Goal: Transaction & Acquisition: Purchase product/service

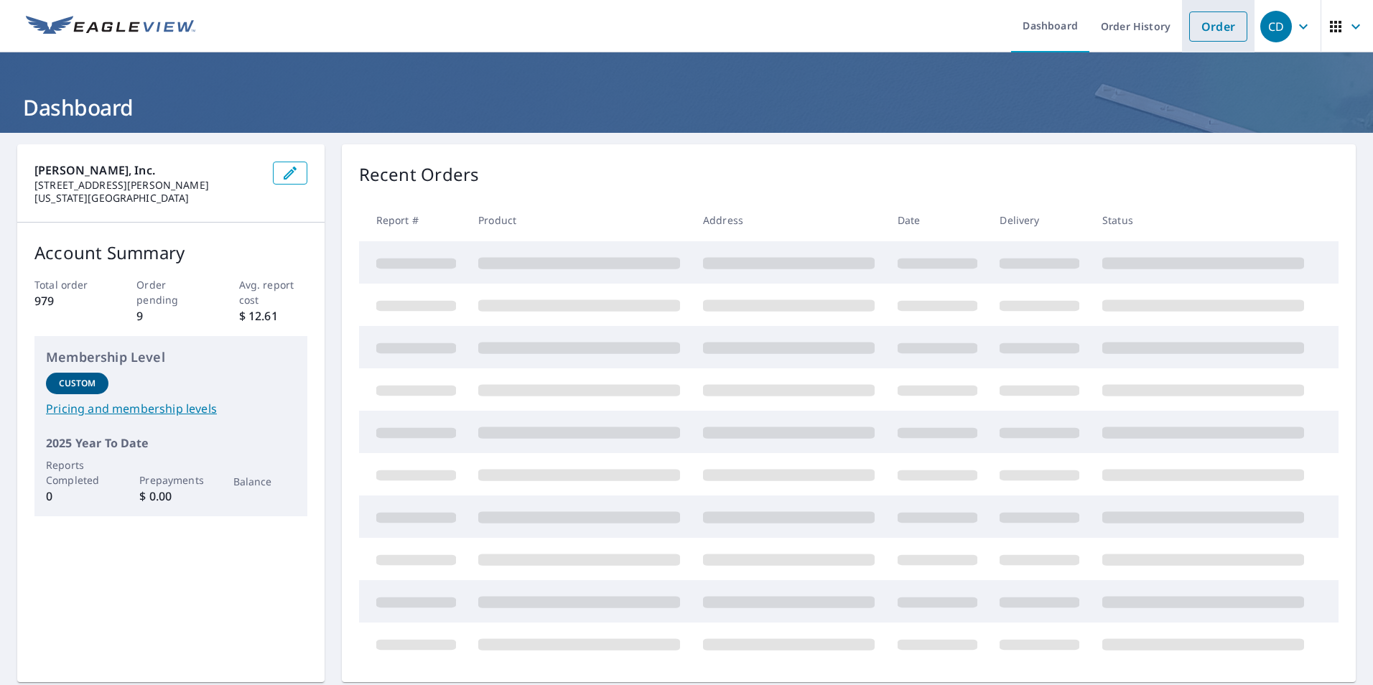
click at [1214, 23] on link "Order" at bounding box center [1218, 26] width 58 height 30
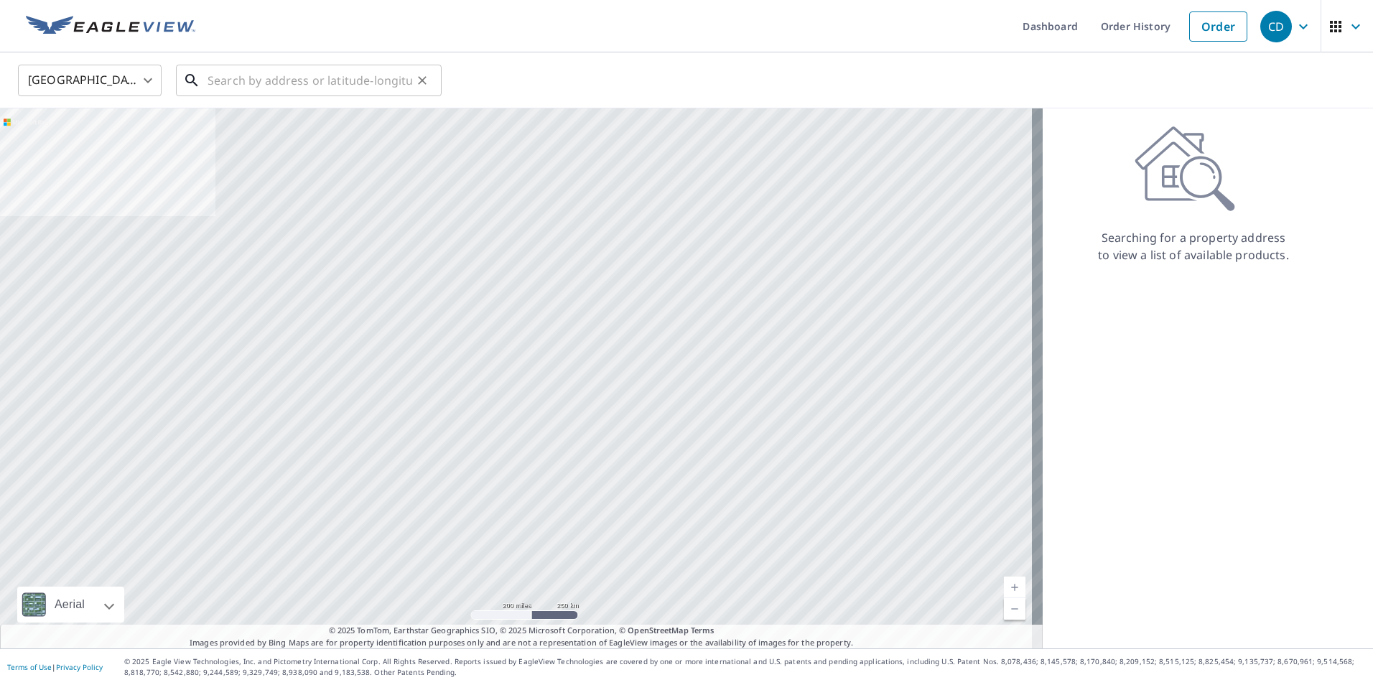
click at [264, 70] on input "text" at bounding box center [310, 80] width 205 height 40
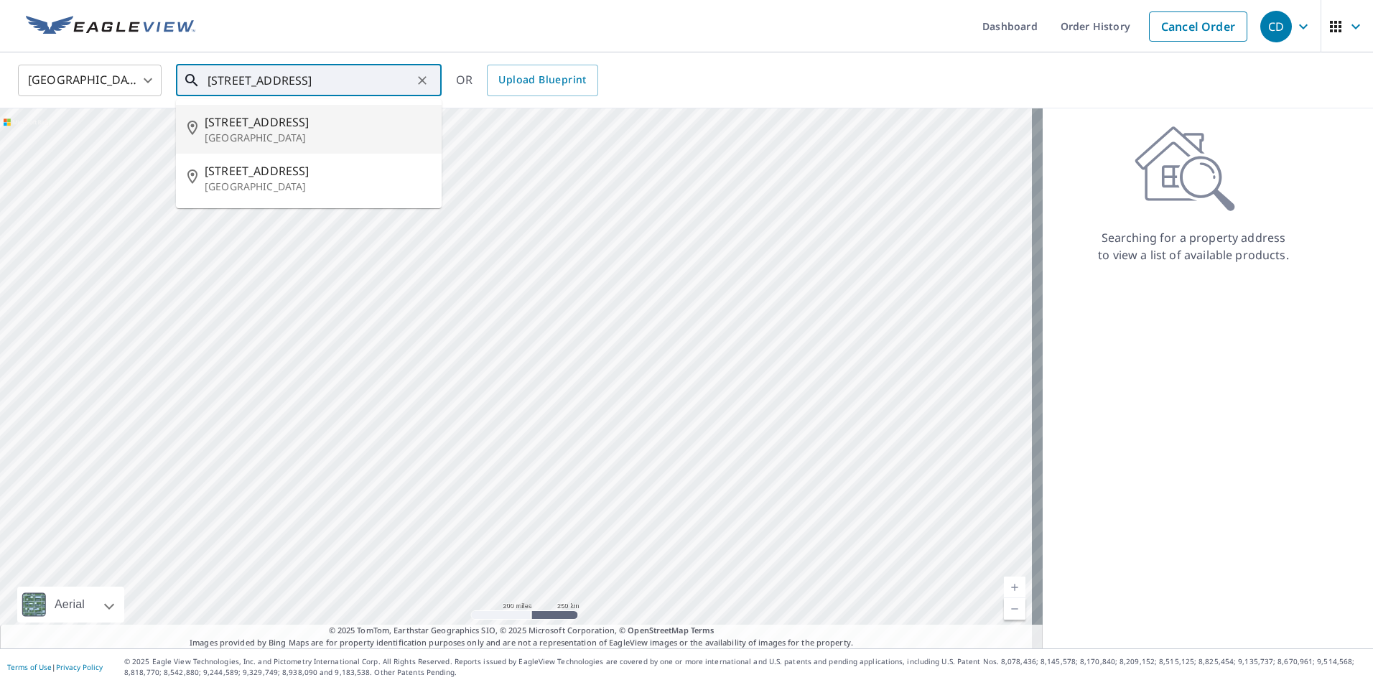
click at [261, 126] on span "[STREET_ADDRESS]" at bounding box center [317, 121] width 225 height 17
type input "[STREET_ADDRESS]"
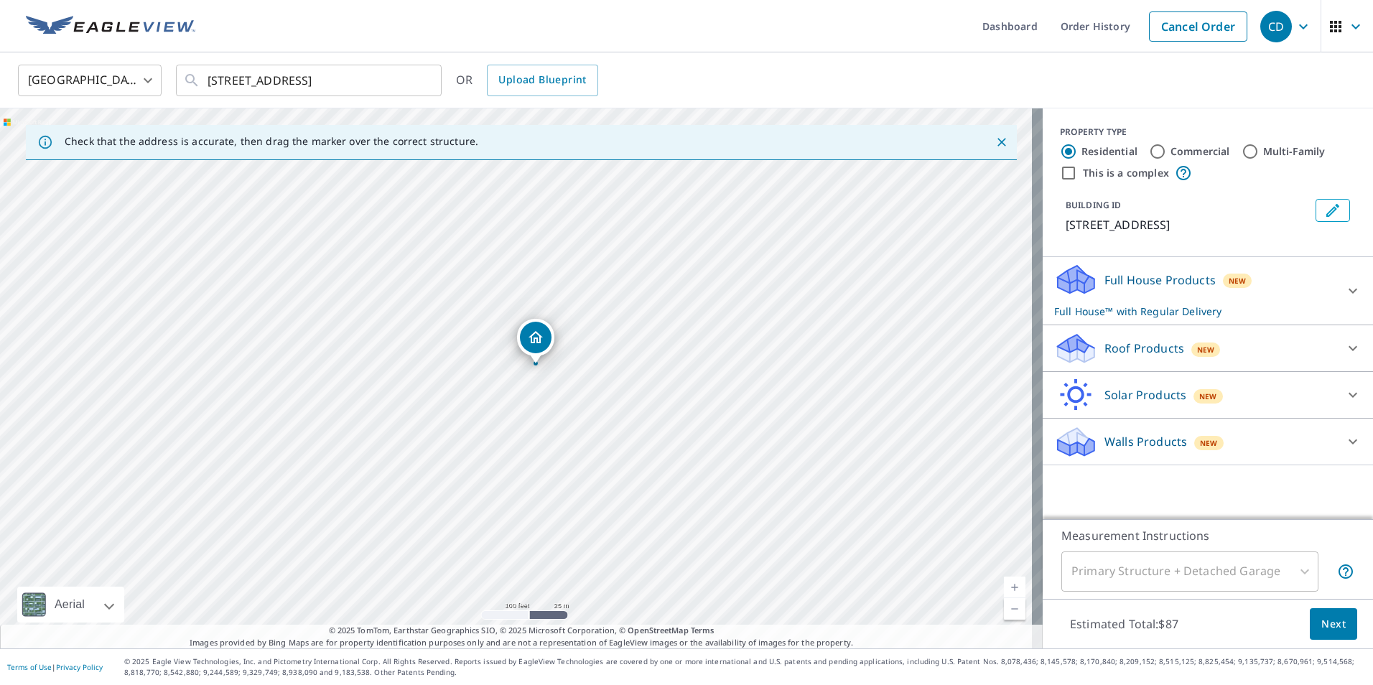
click at [1130, 345] on p "Roof Products" at bounding box center [1144, 348] width 80 height 17
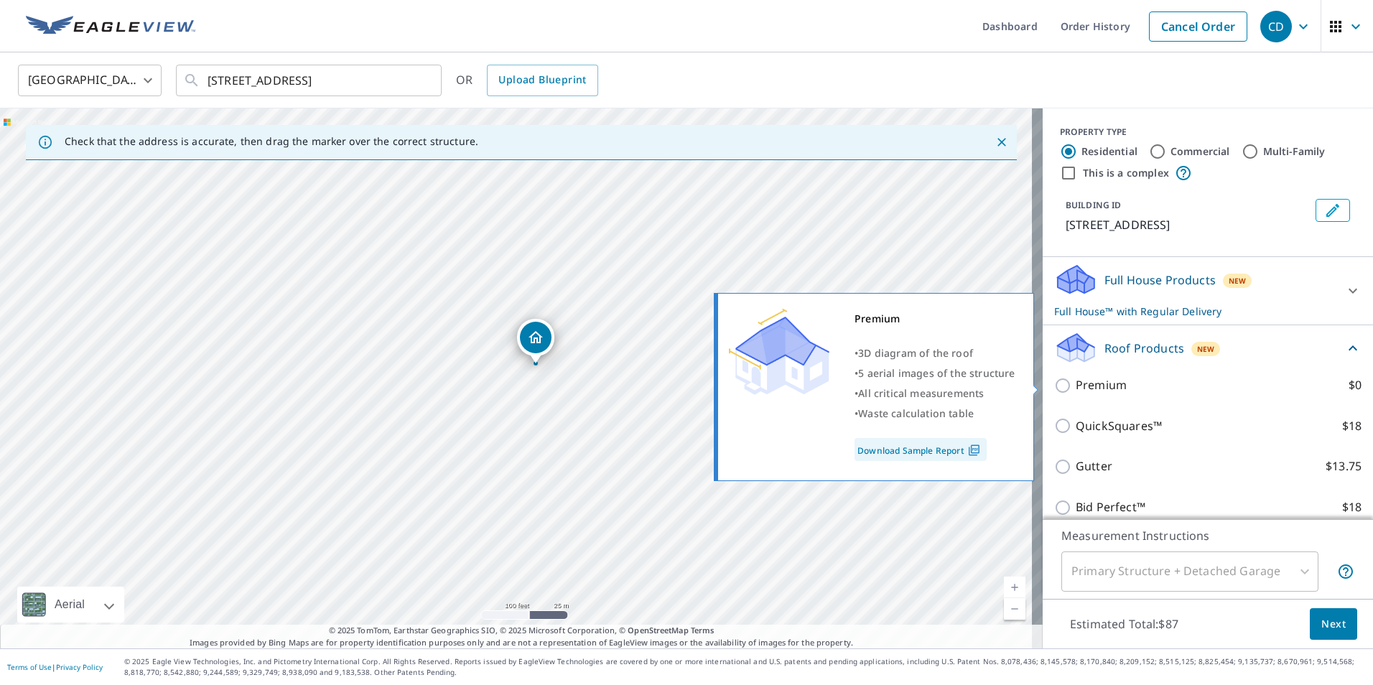
click at [1054, 381] on input "Premium $0" at bounding box center [1065, 385] width 22 height 17
checkbox input "true"
checkbox input "false"
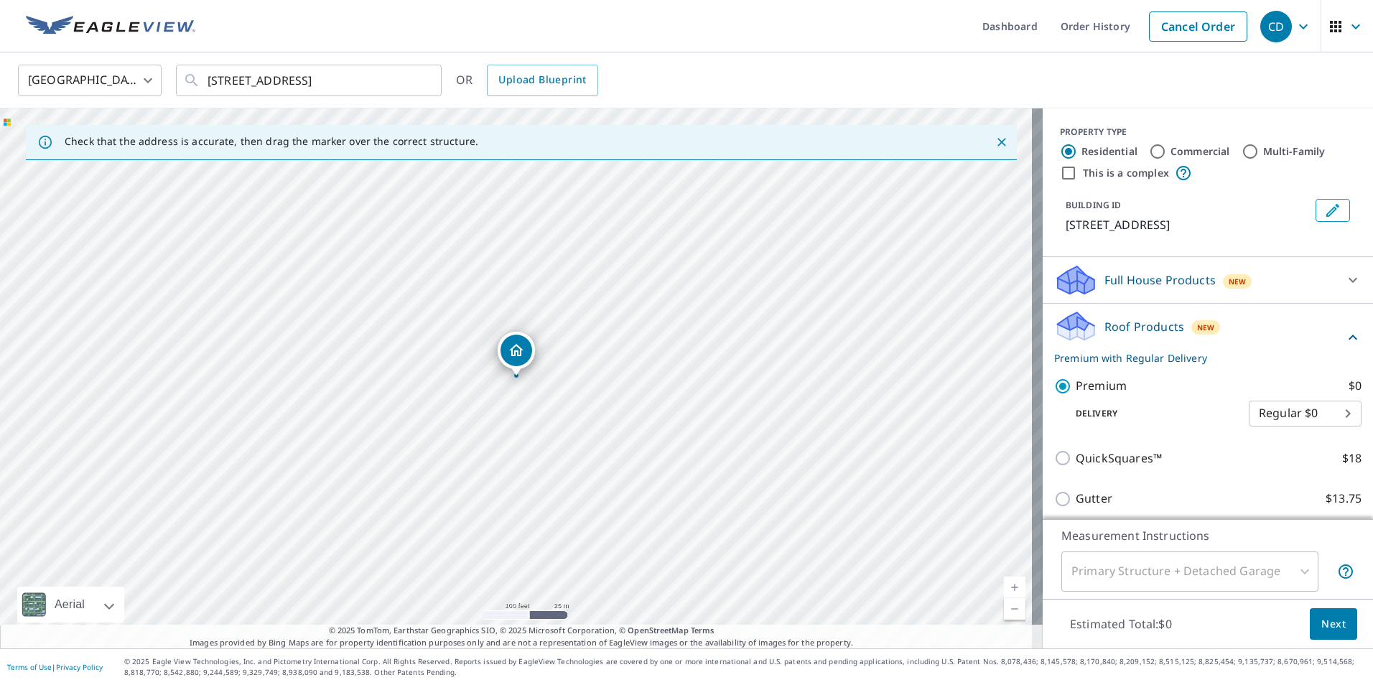
click at [1327, 621] on span "Next" at bounding box center [1333, 624] width 24 height 18
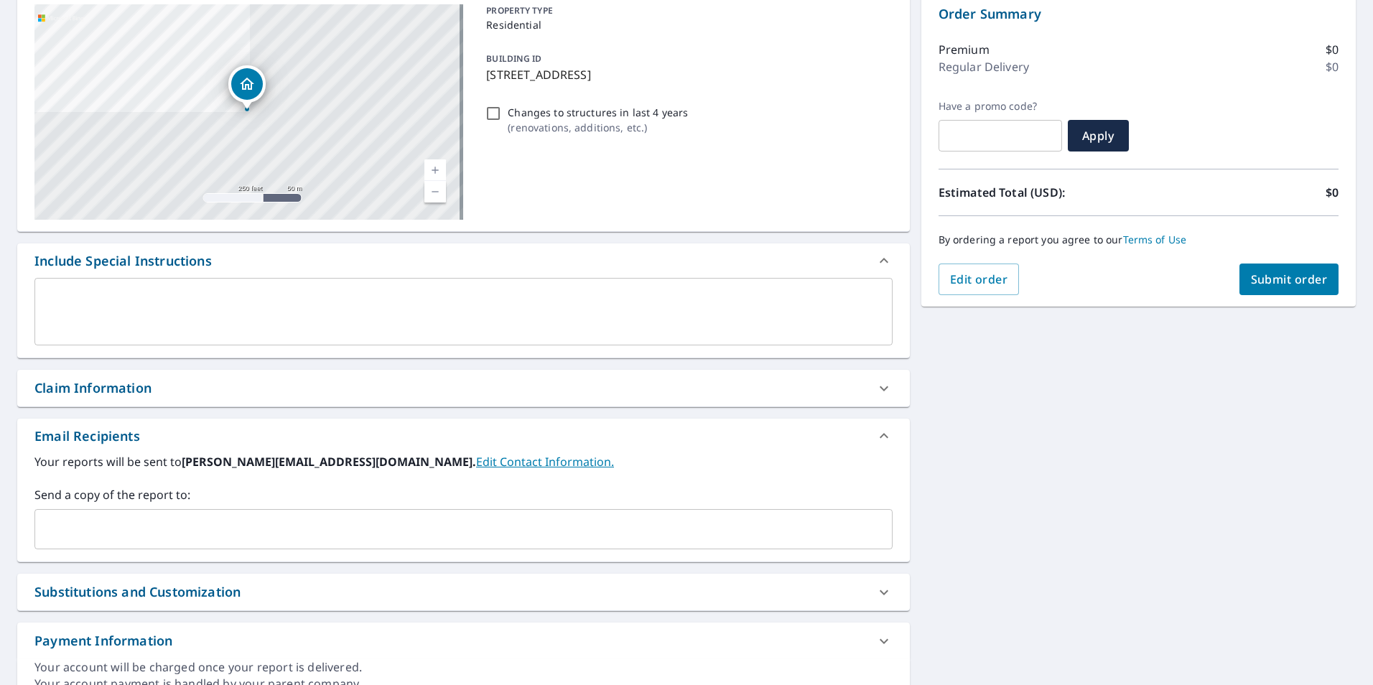
scroll to position [215, 0]
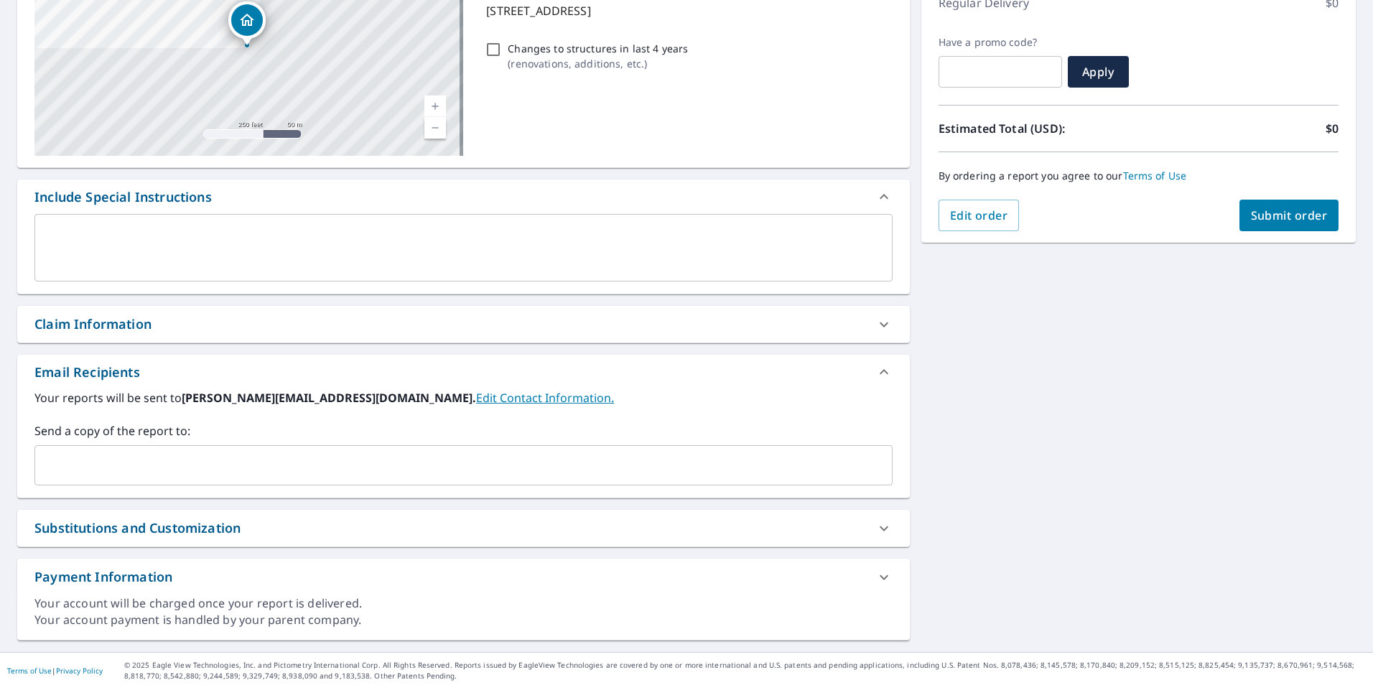
click at [217, 453] on input "text" at bounding box center [453, 465] width 824 height 27
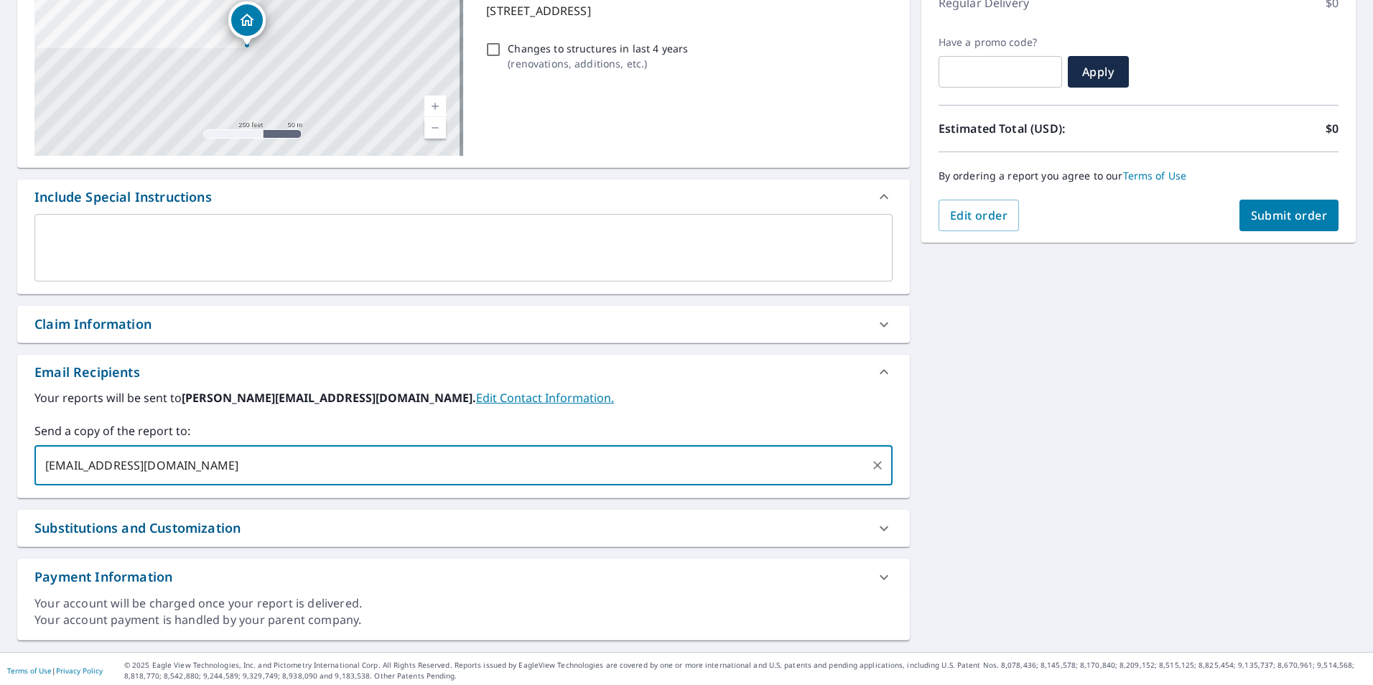
type input "[EMAIL_ADDRESS][DOMAIN_NAME]"
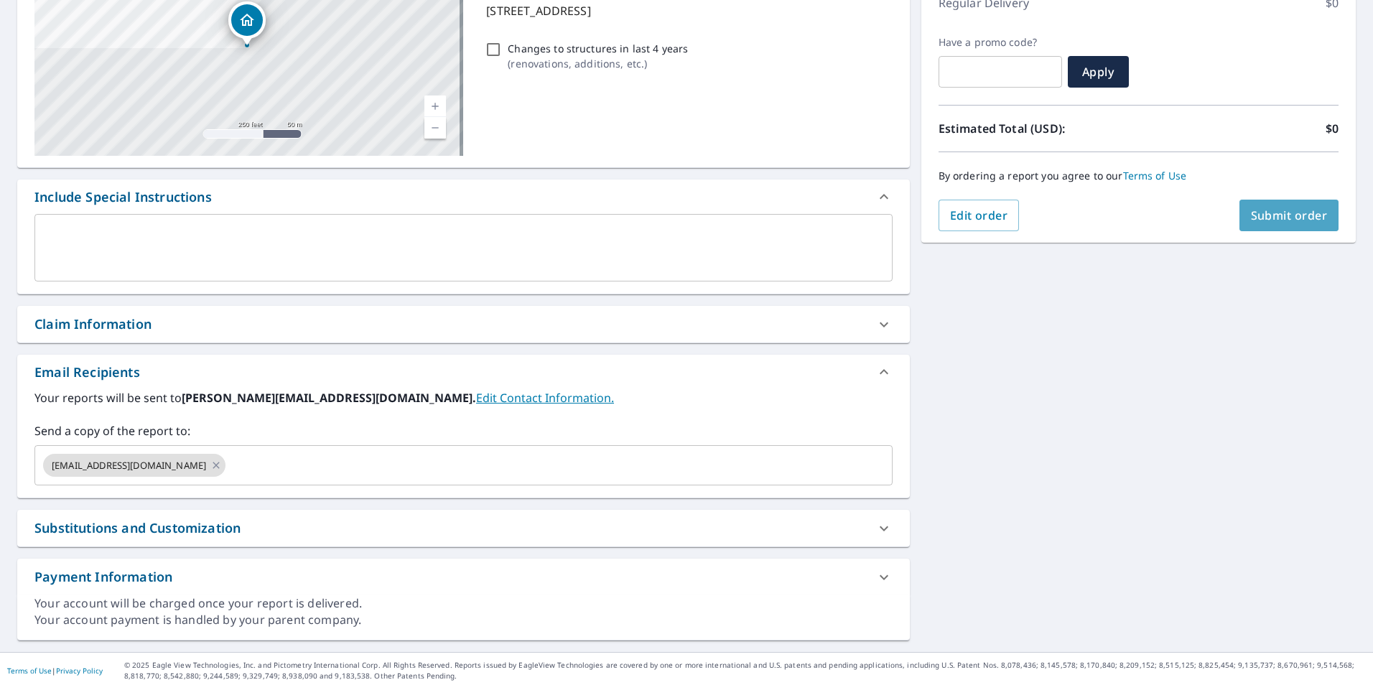
click at [1277, 222] on span "Submit order" at bounding box center [1289, 216] width 77 height 16
checkbox input "true"
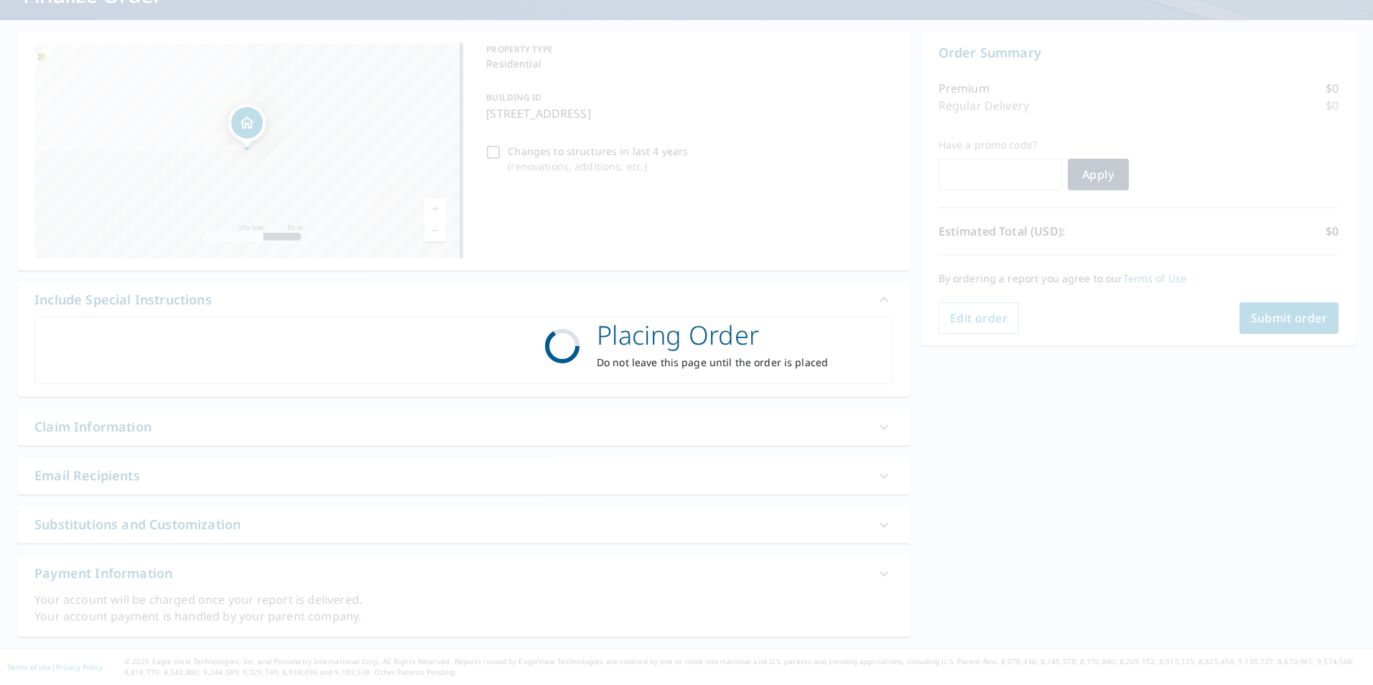
scroll to position [113, 0]
